Goal: Transaction & Acquisition: Book appointment/travel/reservation

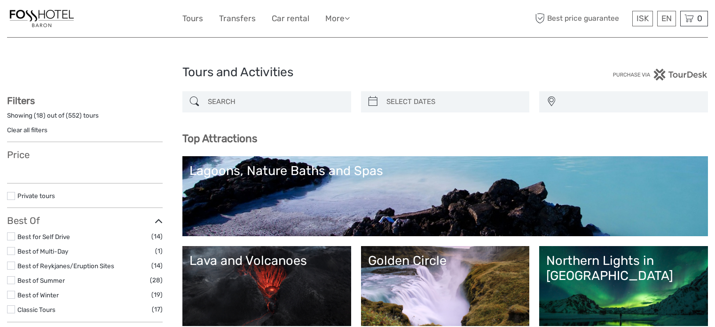
select select
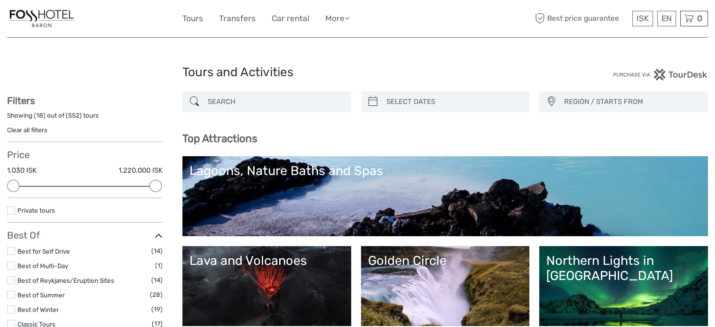
click at [316, 171] on div "Lagoons, Nature Baths and Spas" at bounding box center [446, 170] width 512 height 15
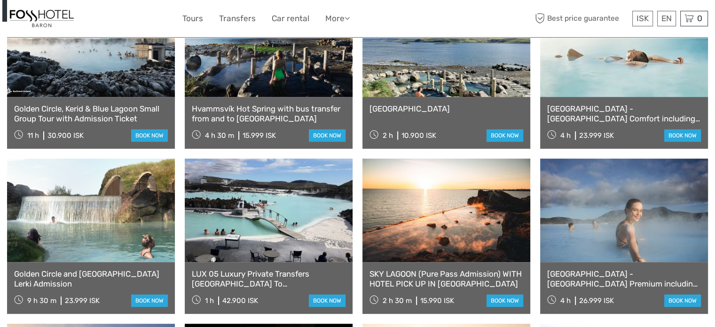
scroll to position [423, 0]
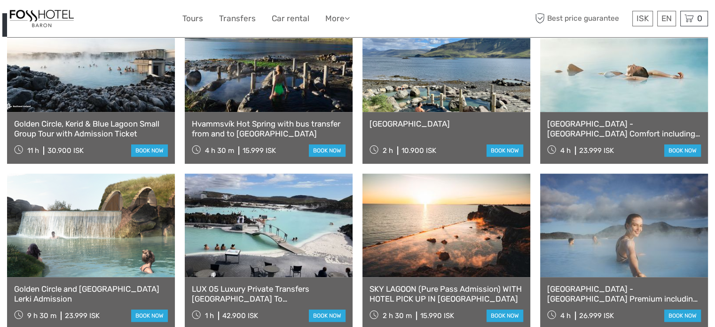
click at [248, 125] on link "Hvammsvík Hot Spring with bus transfer from and to [GEOGRAPHIC_DATA]" at bounding box center [269, 128] width 154 height 19
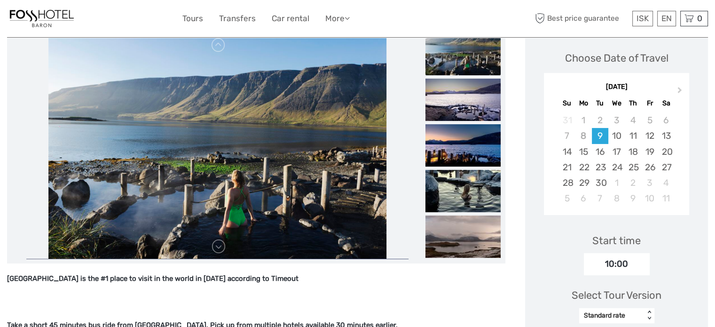
scroll to position [188, 0]
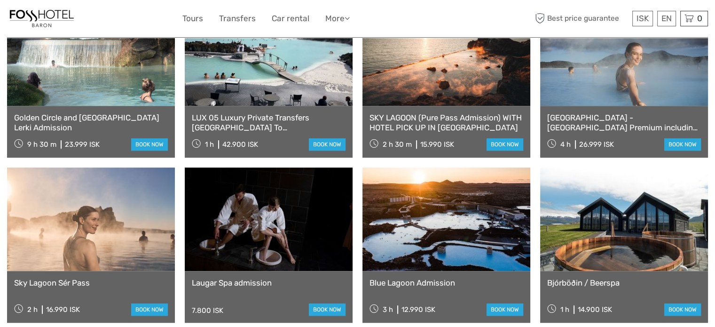
scroll to position [612, 0]
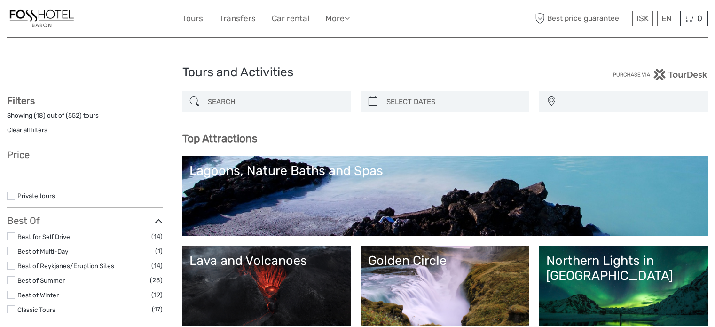
select select
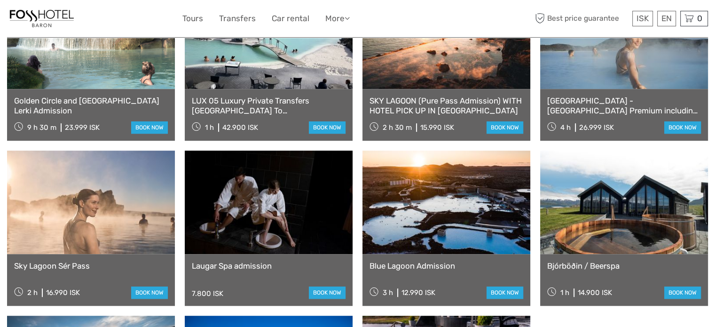
click at [606, 265] on link "Bjórböðin / Beerspa" at bounding box center [625, 265] width 154 height 9
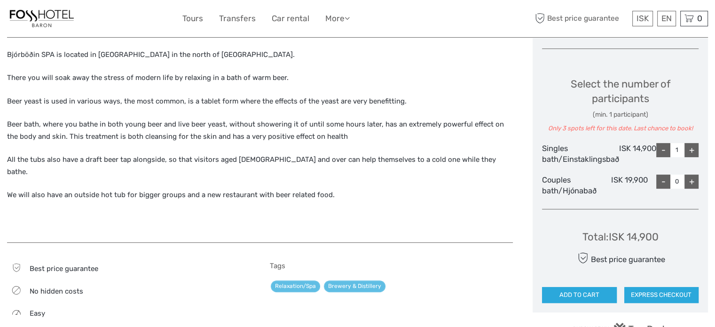
scroll to position [376, 0]
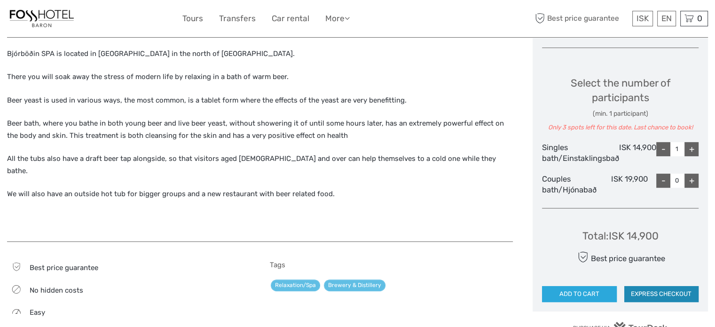
click at [649, 291] on button "EXPRESS CHECKOUT" at bounding box center [662, 294] width 75 height 16
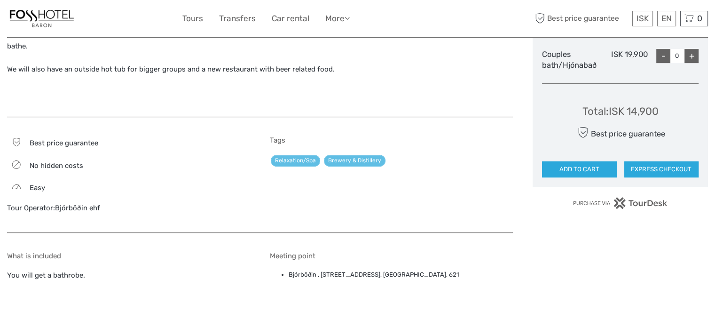
scroll to position [517, 0]
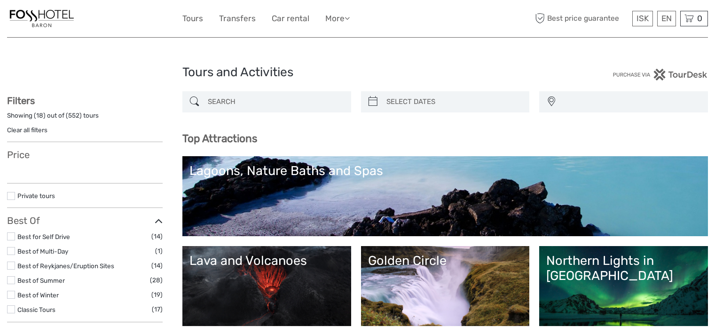
select select
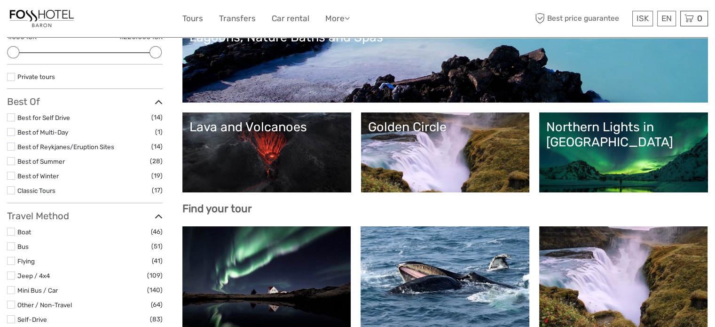
scroll to position [141, 0]
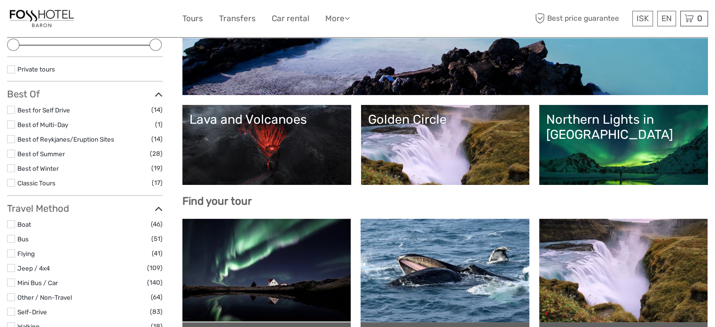
click at [416, 125] on div "Golden Circle" at bounding box center [445, 119] width 155 height 15
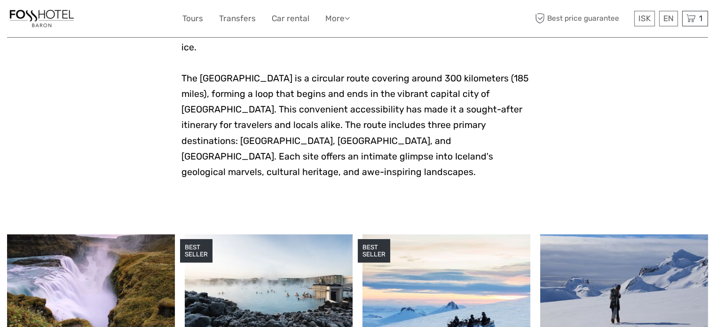
scroll to position [282, 0]
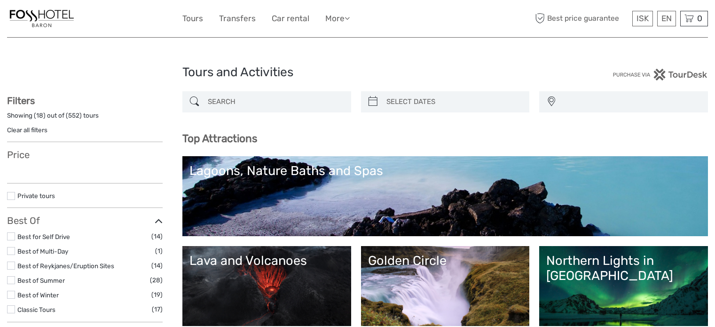
select select
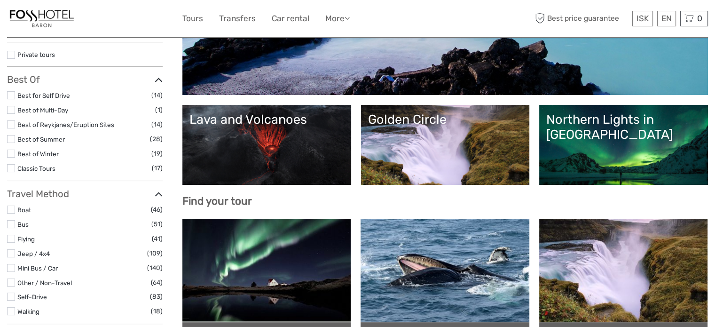
select select
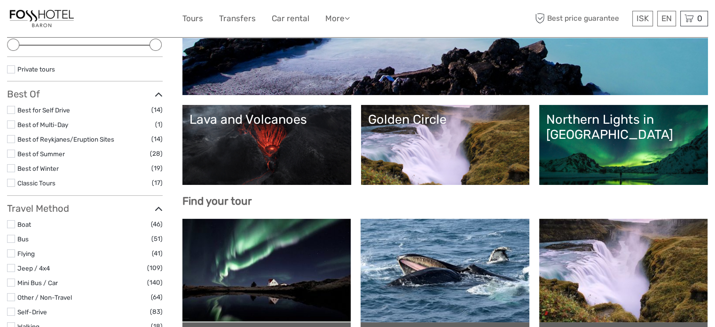
scroll to position [0, 0]
click at [265, 125] on div "Lava and Volcanoes" at bounding box center [267, 119] width 155 height 15
click at [289, 119] on div "Lava and Volcanoes" at bounding box center [267, 119] width 155 height 15
click at [591, 121] on div "Northern Lights in [GEOGRAPHIC_DATA]" at bounding box center [624, 127] width 155 height 31
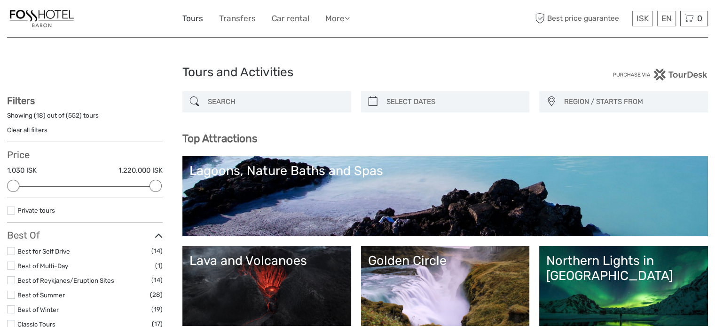
click at [189, 16] on link "Tours" at bounding box center [193, 19] width 21 height 14
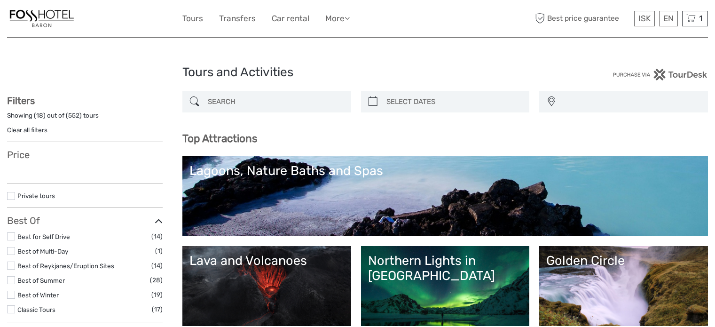
select select
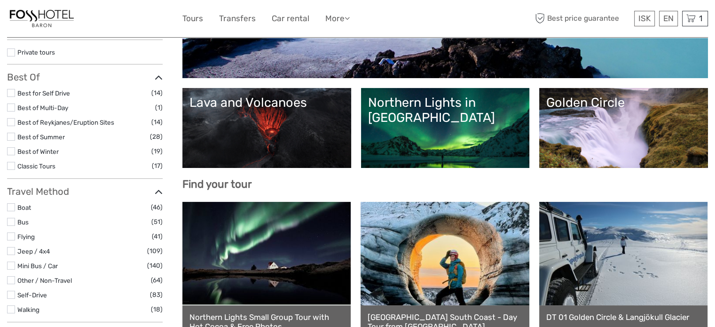
scroll to position [188, 0]
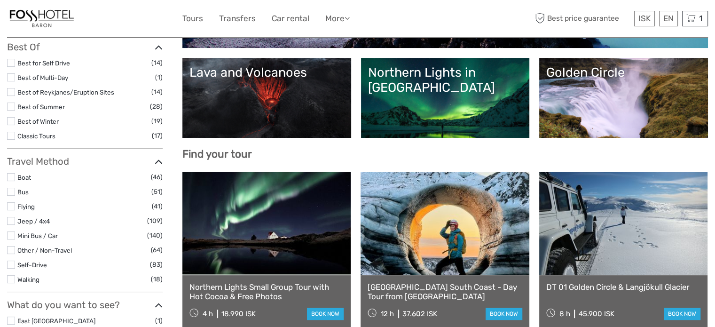
click at [293, 94] on link "Lava and Volcanoes" at bounding box center [267, 98] width 155 height 66
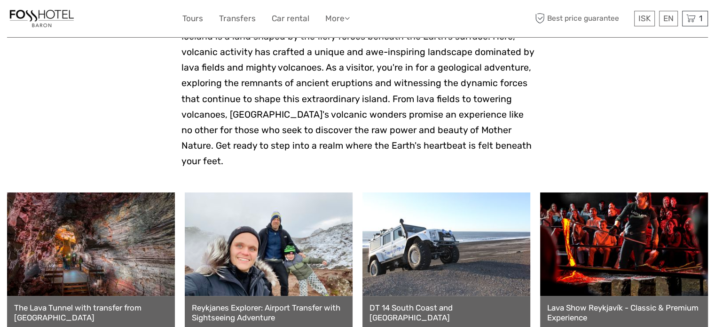
scroll to position [235, 0]
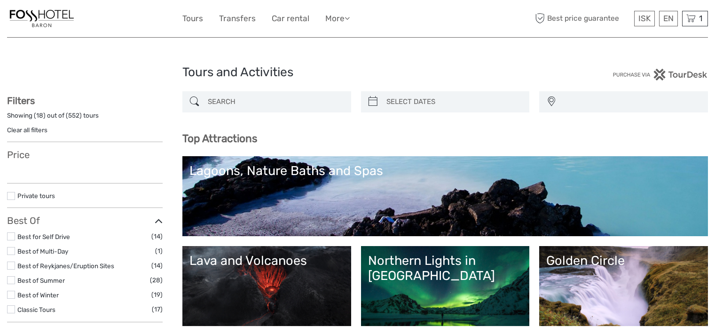
select select
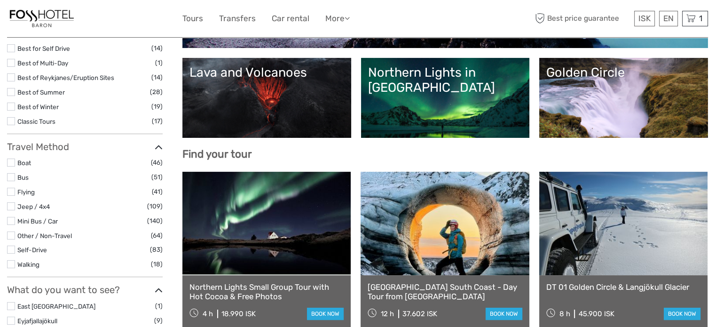
select select
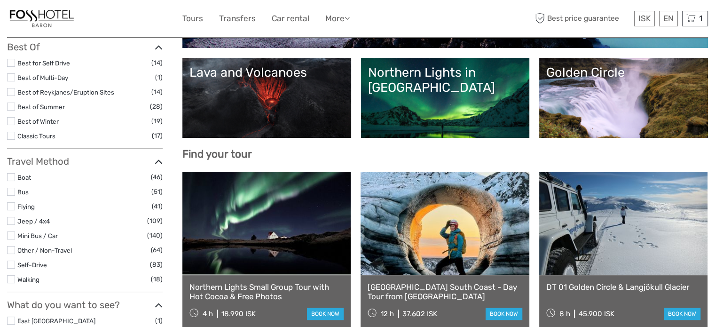
scroll to position [0, 0]
click at [449, 242] on link at bounding box center [445, 223] width 168 height 103
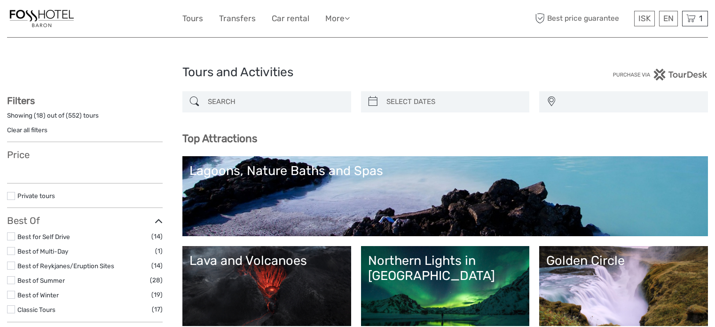
select select
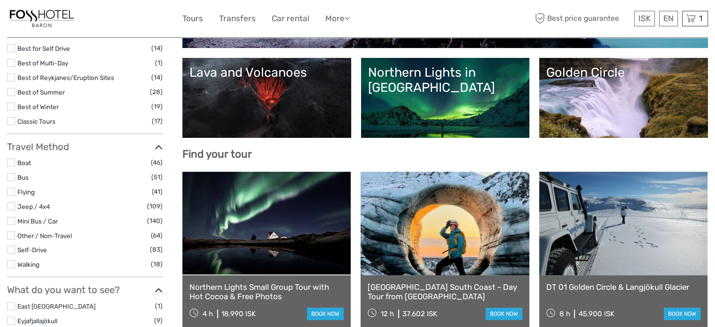
select select
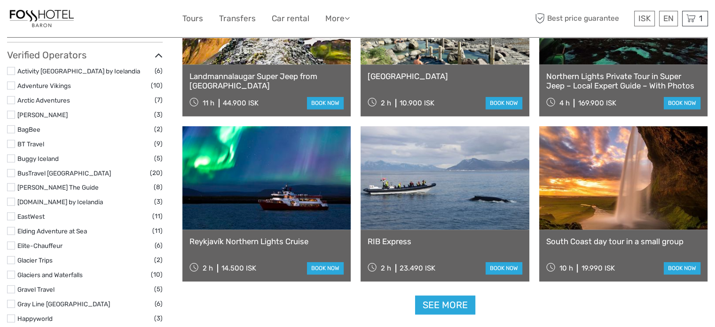
scroll to position [1082, 0]
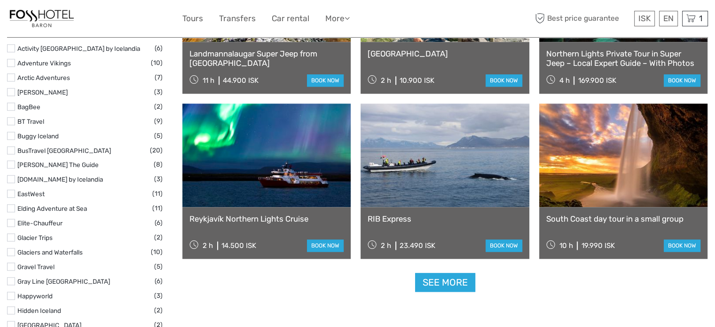
click at [235, 218] on link "Reykjavík Northern Lights Cruise" at bounding box center [267, 218] width 154 height 9
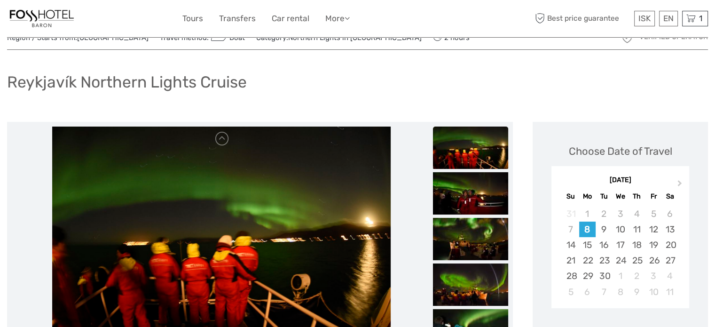
scroll to position [141, 0]
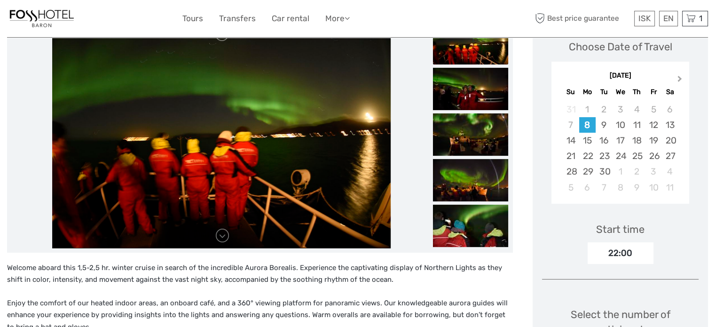
click at [675, 80] on button "Next Month" at bounding box center [681, 80] width 15 height 15
click at [638, 125] on div "9" at bounding box center [637, 125] width 16 height 16
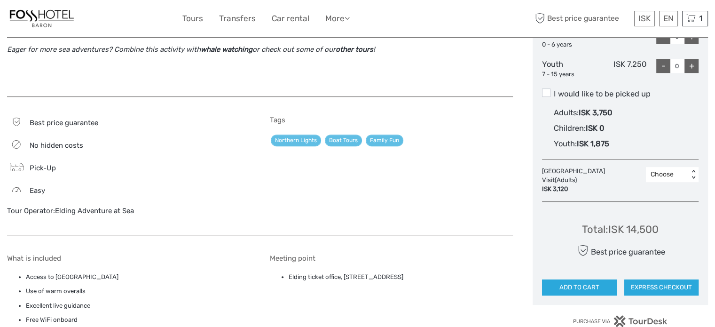
scroll to position [517, 0]
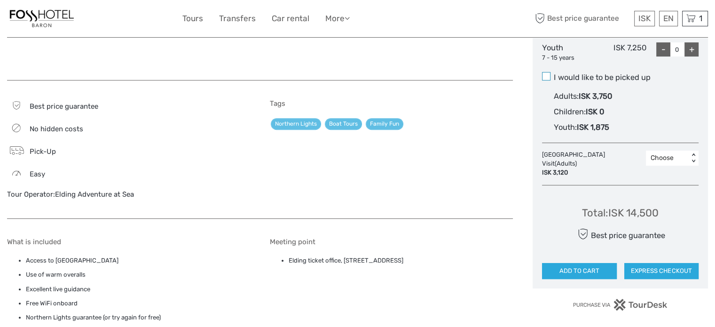
click at [547, 75] on span at bounding box center [546, 76] width 8 height 8
click at [554, 74] on input "I would like to be picked up" at bounding box center [554, 74] width 0 height 0
click at [546, 74] on span at bounding box center [546, 76] width 8 height 8
click at [554, 74] on input "I would like to be picked up" at bounding box center [554, 74] width 0 height 0
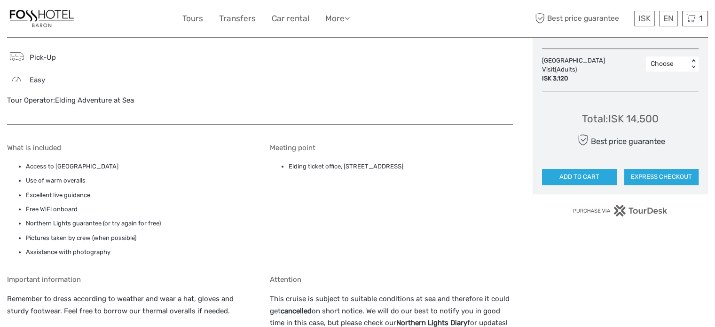
scroll to position [659, 0]
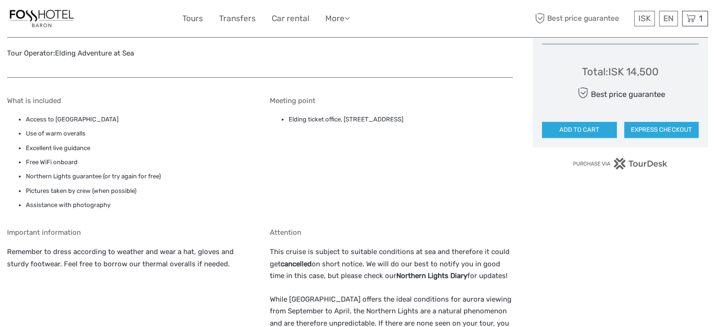
drag, startPoint x: 290, startPoint y: 119, endPoint x: 445, endPoint y: 114, distance: 155.3
click at [445, 114] on li "Elding ticket office, Ægisgarður 5c, Reykjavík, 101" at bounding box center [401, 119] width 224 height 10
copy li "Elding ticket office, Ægisgarður 5c, Reykjavík, 101"
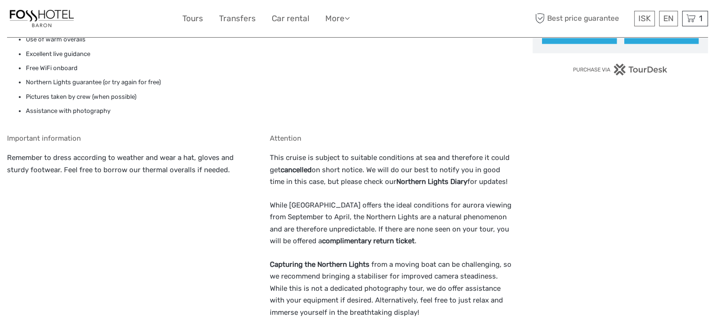
scroll to position [423, 0]
